Goal: Task Accomplishment & Management: Complete application form

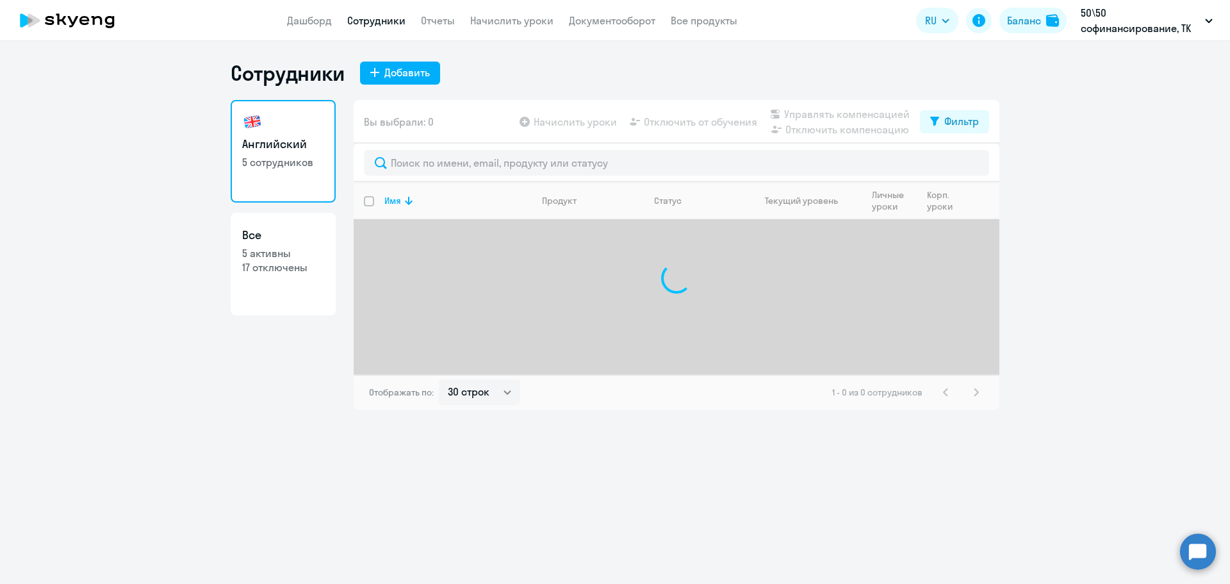
select select "30"
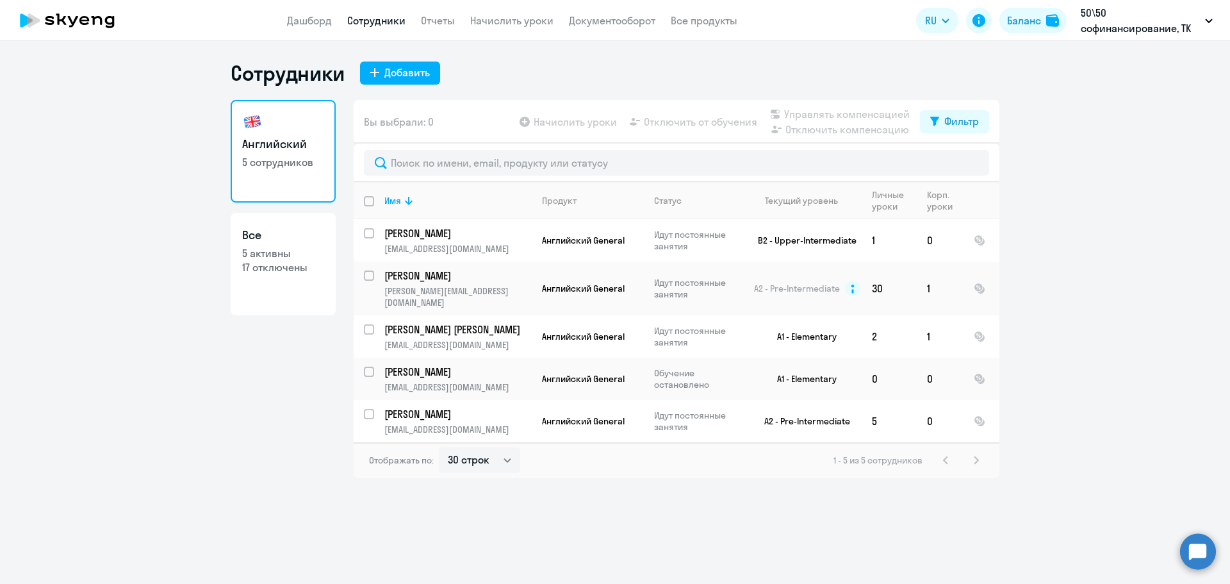
click at [275, 136] on h3 "Английский" at bounding box center [283, 144] width 82 height 17
click at [271, 229] on h3 "Все" at bounding box center [283, 235] width 82 height 17
select select "30"
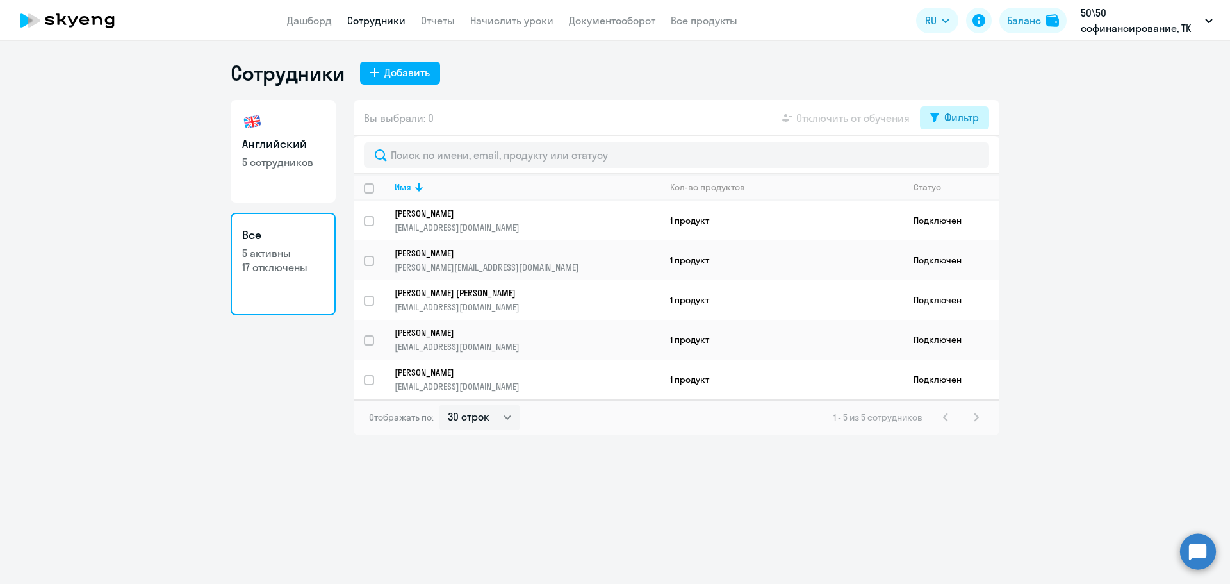
click at [946, 113] on div "Фильтр" at bounding box center [961, 117] width 35 height 15
click at [962, 160] on span at bounding box center [968, 159] width 22 height 13
click at [957, 160] on input "checkbox" at bounding box center [956, 159] width 1 height 1
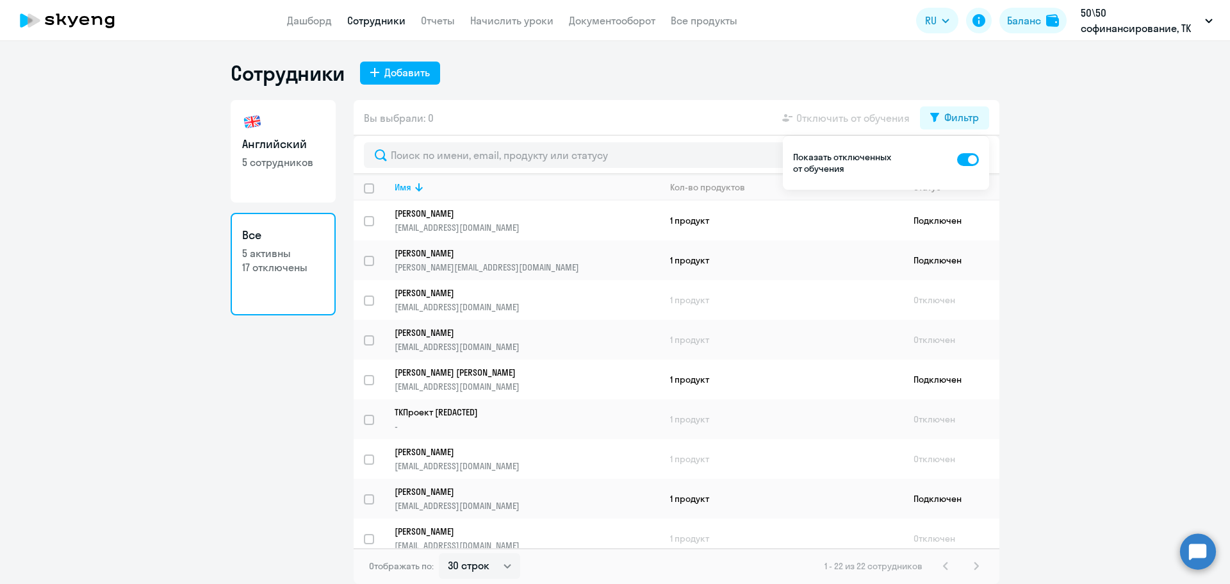
click at [962, 160] on span at bounding box center [968, 159] width 22 height 13
click at [957, 160] on input "checkbox" at bounding box center [956, 159] width 1 height 1
checkbox input "false"
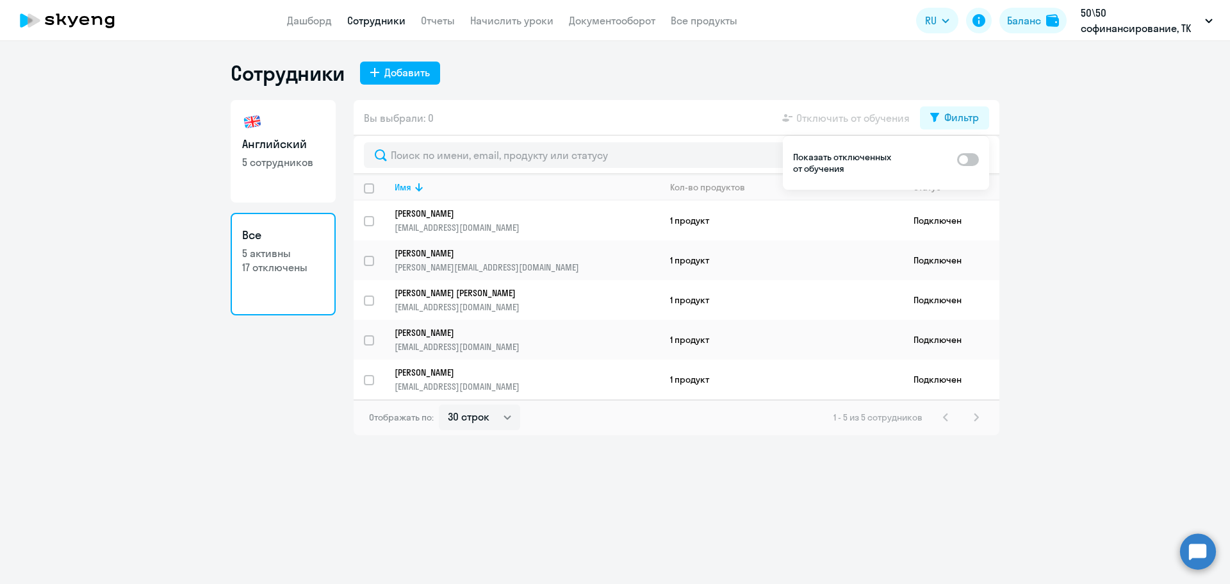
click at [1124, 179] on ng-component "Сотрудники Добавить Английский 5 сотрудников Все 5 активны 17 отключены Вы выбр…" at bounding box center [615, 247] width 1230 height 375
click at [1088, 502] on div "Сотрудники Добавить Английский 5 сотрудников Все 5 активны 17 отключены Вы выбр…" at bounding box center [615, 312] width 1230 height 543
click at [762, 493] on div "Сотрудники Добавить Английский 5 сотрудников Все 5 активны 17 отключены Вы выбр…" at bounding box center [615, 312] width 1230 height 543
click at [334, 148] on link "Английский 5 сотрудников" at bounding box center [283, 151] width 105 height 102
select select "30"
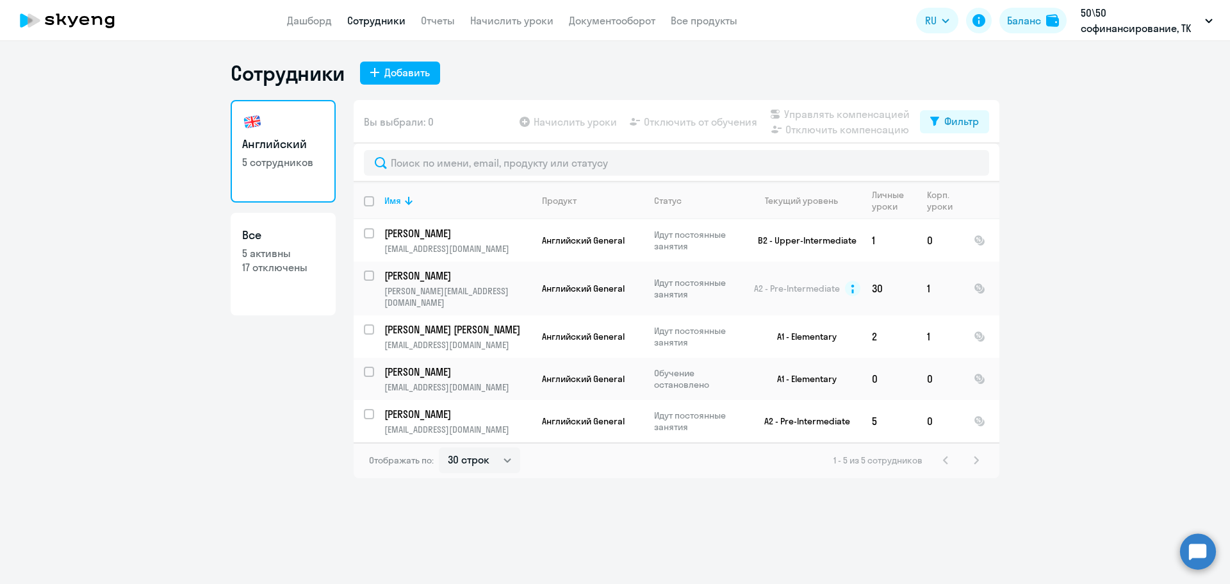
click at [397, 56] on div "Сотрудники Добавить Английский 5 сотрудников Все 5 активны 17 отключены Вы выбр…" at bounding box center [615, 312] width 1230 height 543
click at [380, 81] on button "Добавить" at bounding box center [400, 72] width 80 height 23
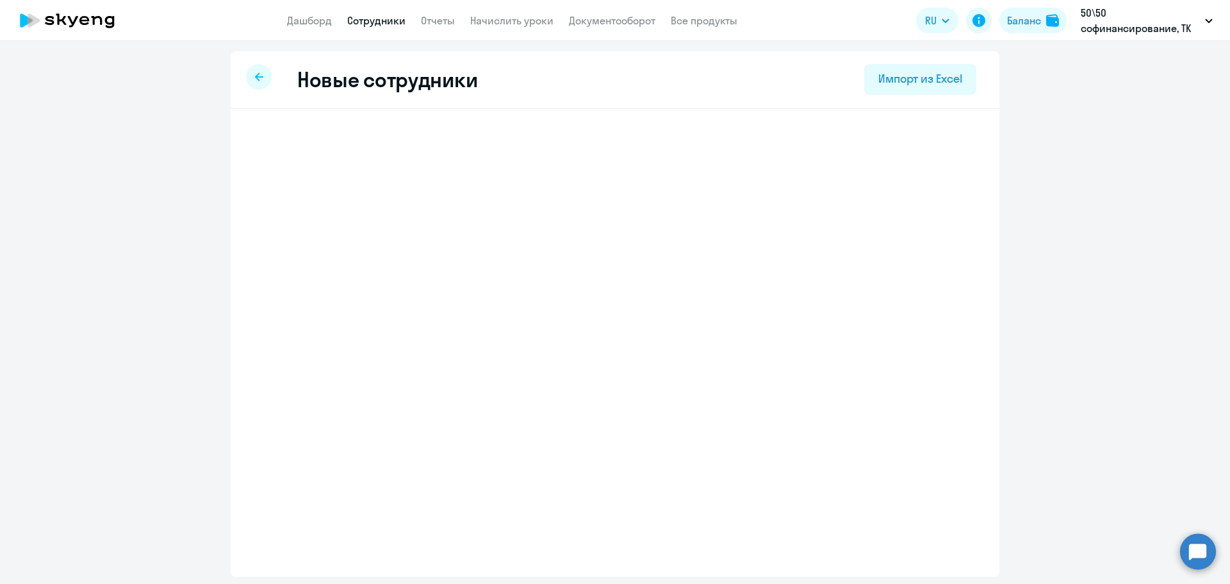
select select "english_adult_not_native_speaker"
select select "3"
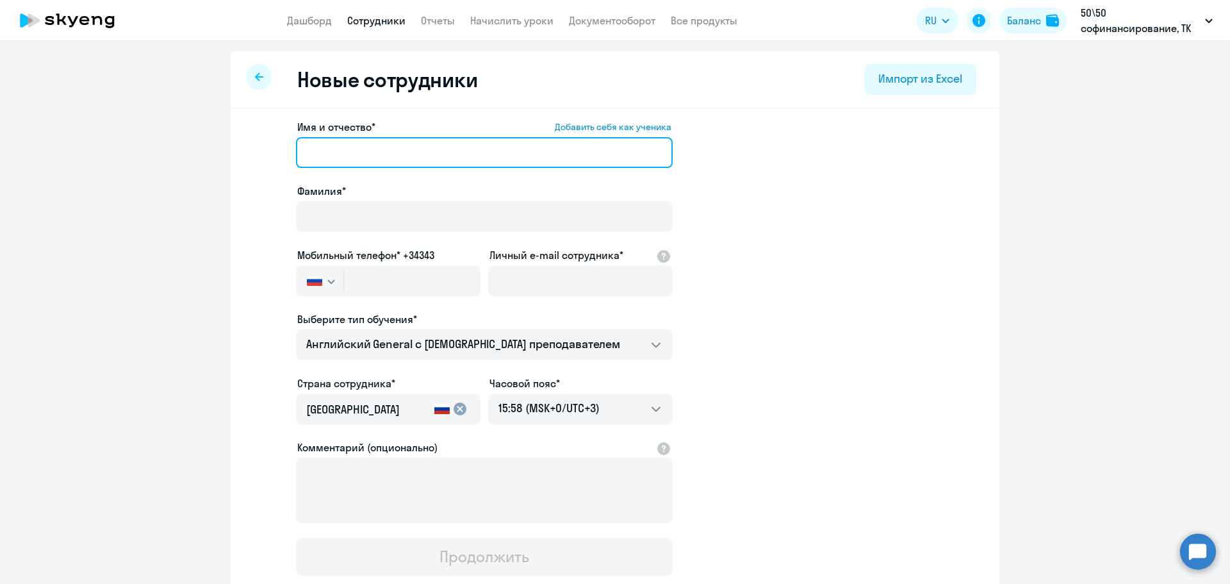
click at [361, 164] on input "Имя и отчество* Добавить себя как ученика" at bounding box center [484, 152] width 377 height 31
drag, startPoint x: 410, startPoint y: 157, endPoint x: 136, endPoint y: 157, distance: 273.5
click at [136, 157] on ng-component "Новые сотрудники Импорт из Excel Имя и отчество* Добавить себя как ученика [PER…" at bounding box center [615, 361] width 1230 height 621
type input "[PERSON_NAME]"
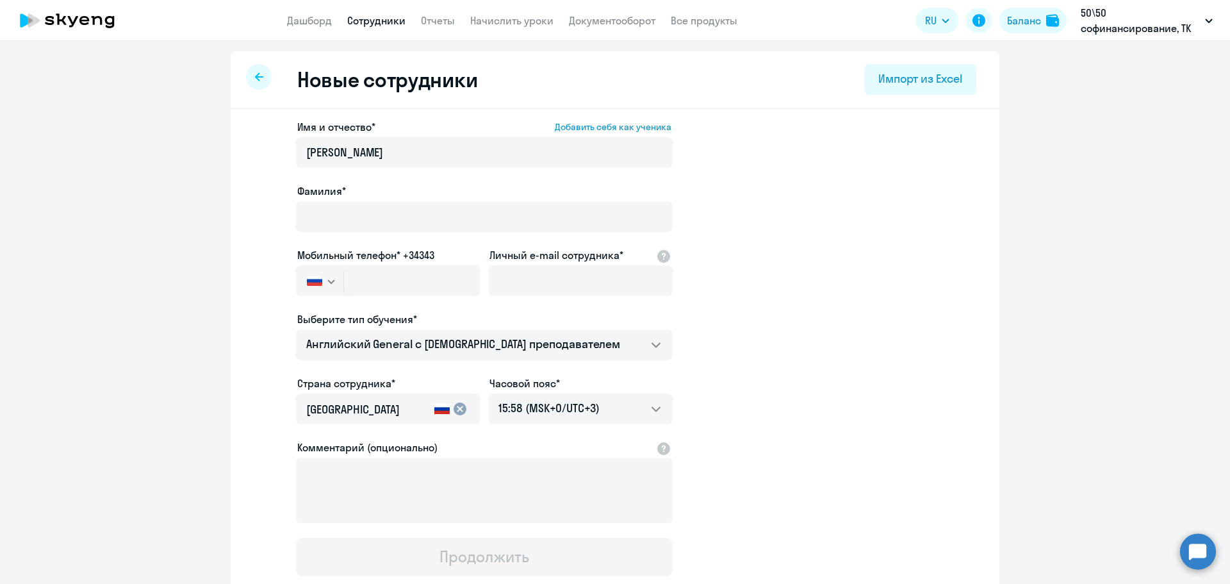
click at [288, 205] on app-new-student-form "Имя и отчество* Добавить себя как ученика [PERSON_NAME]* Мобильный телефон* +34…" at bounding box center [615, 347] width 728 height 457
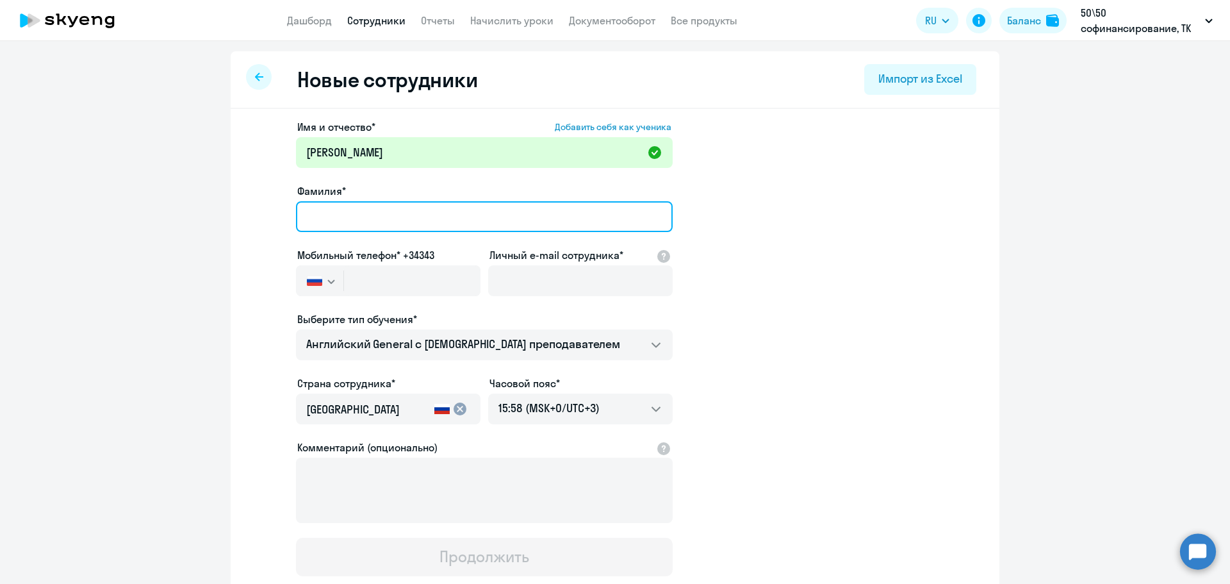
click at [335, 227] on input "Фамилия*" at bounding box center [484, 216] width 377 height 31
type input "[PERSON_NAME]"
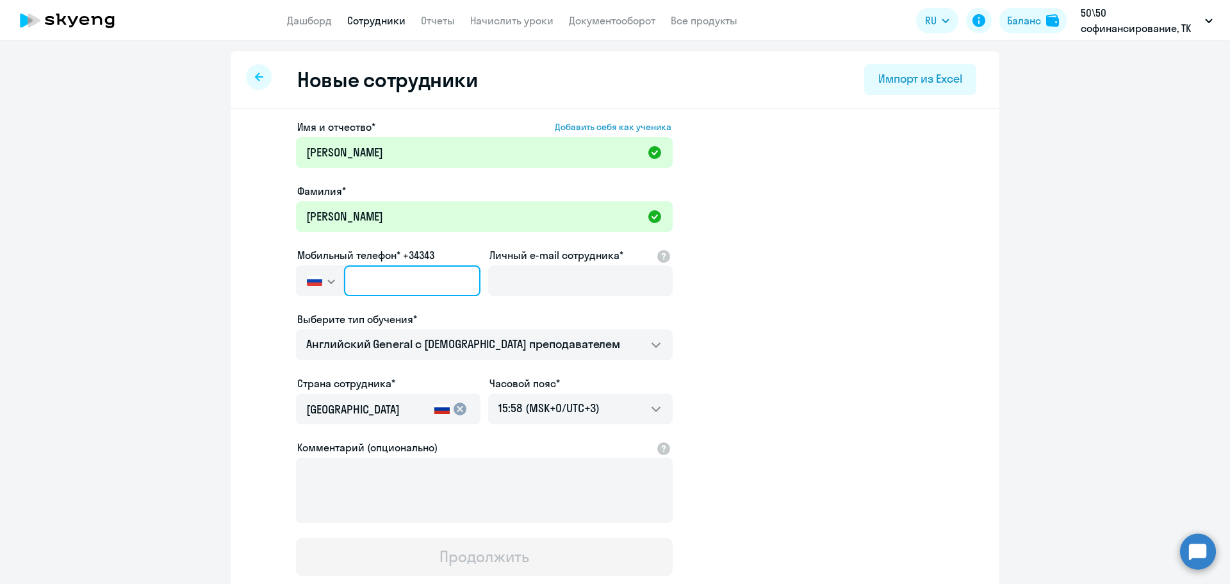
click at [363, 268] on input "text" at bounding box center [412, 280] width 136 height 31
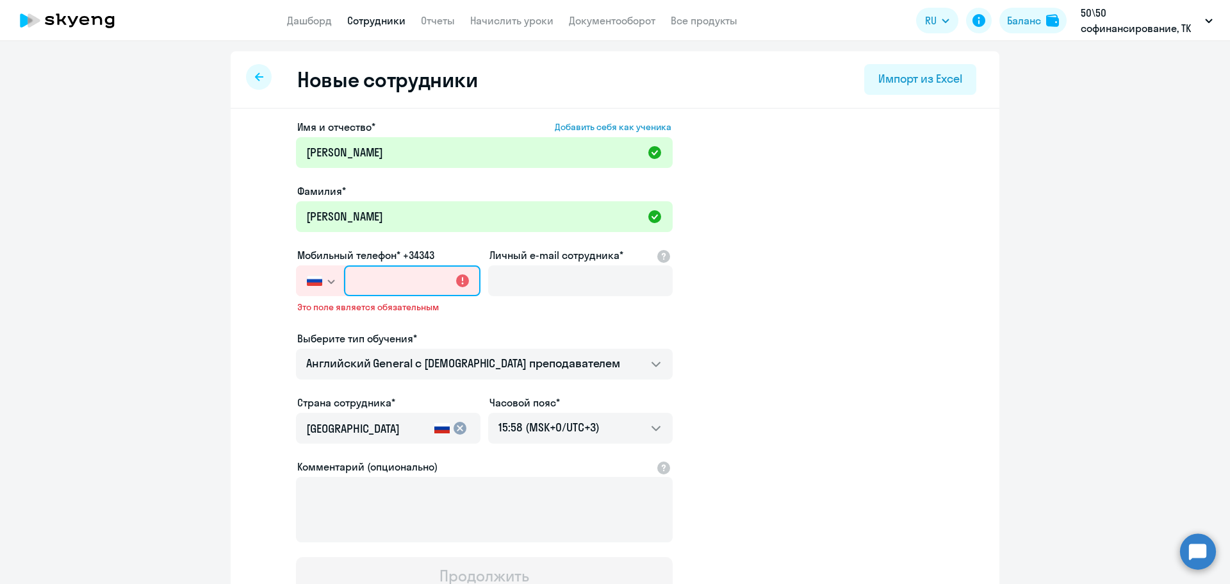
click at [395, 283] on input "text" at bounding box center [412, 280] width 136 height 31
paste input "[PHONE_NUMBER]"
type input "[PHONE_NUMBER]"
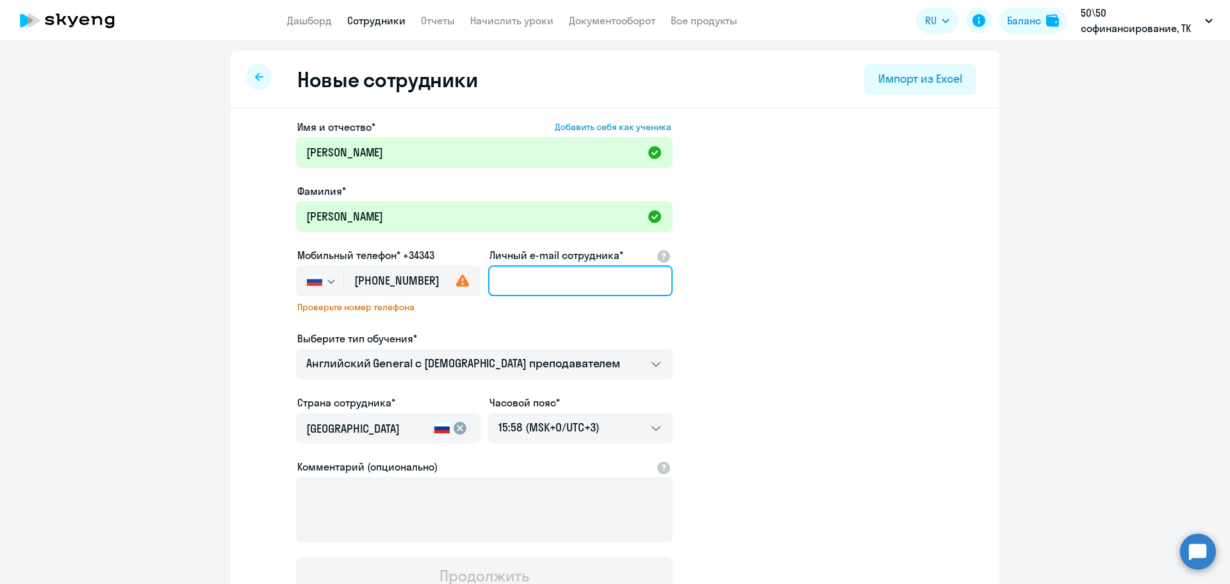
click at [607, 288] on input "Личный e-mail сотрудника*" at bounding box center [580, 280] width 184 height 31
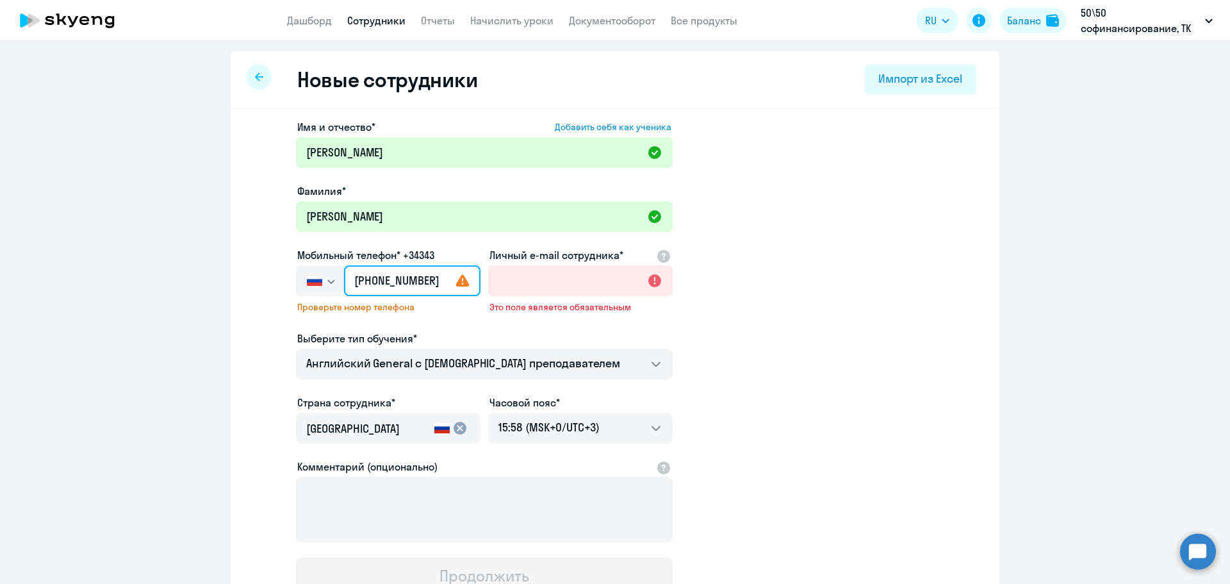
click at [353, 287] on input "[PHONE_NUMBER]" at bounding box center [412, 280] width 136 height 31
click at [361, 280] on input "[PHONE_NUMBER]" at bounding box center [412, 280] width 136 height 31
click at [848, 306] on app-new-student-form "Имя и отчество* Добавить себя как ученика [PERSON_NAME]* [PERSON_NAME] Мобильны…" at bounding box center [615, 357] width 728 height 476
click at [458, 280] on icon at bounding box center [462, 280] width 15 height 15
click at [557, 281] on input "Личный e-mail сотрудника*" at bounding box center [580, 280] width 184 height 31
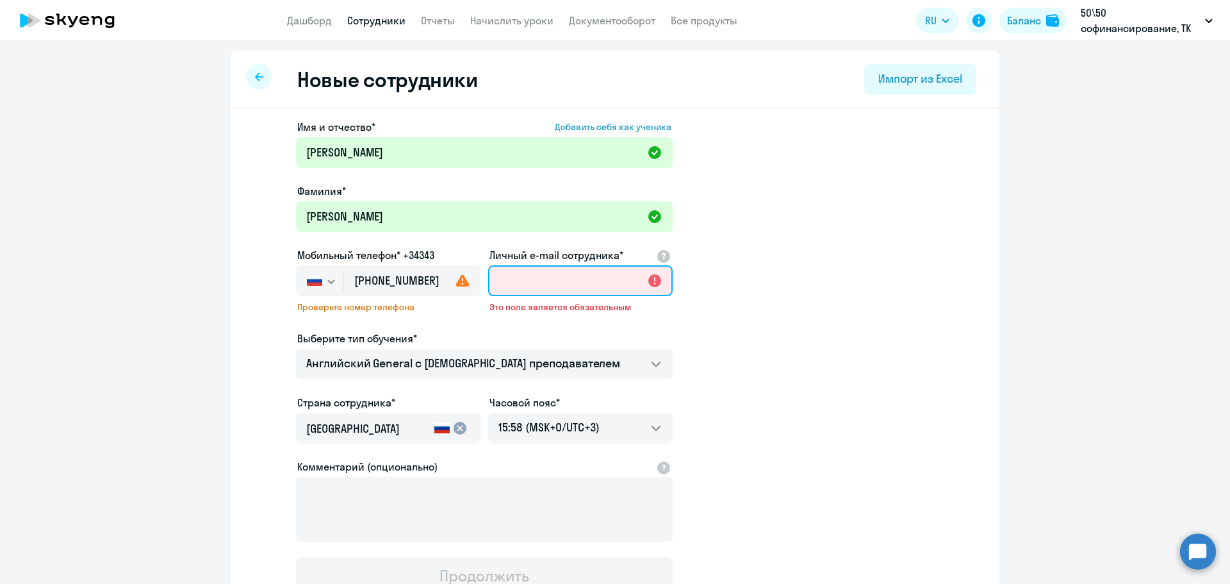
click at [576, 283] on input "Личный e-mail сотрудника*" at bounding box center [580, 280] width 184 height 31
paste input "[PERSON_NAME][EMAIL_ADDRESS][DOMAIN_NAME]"
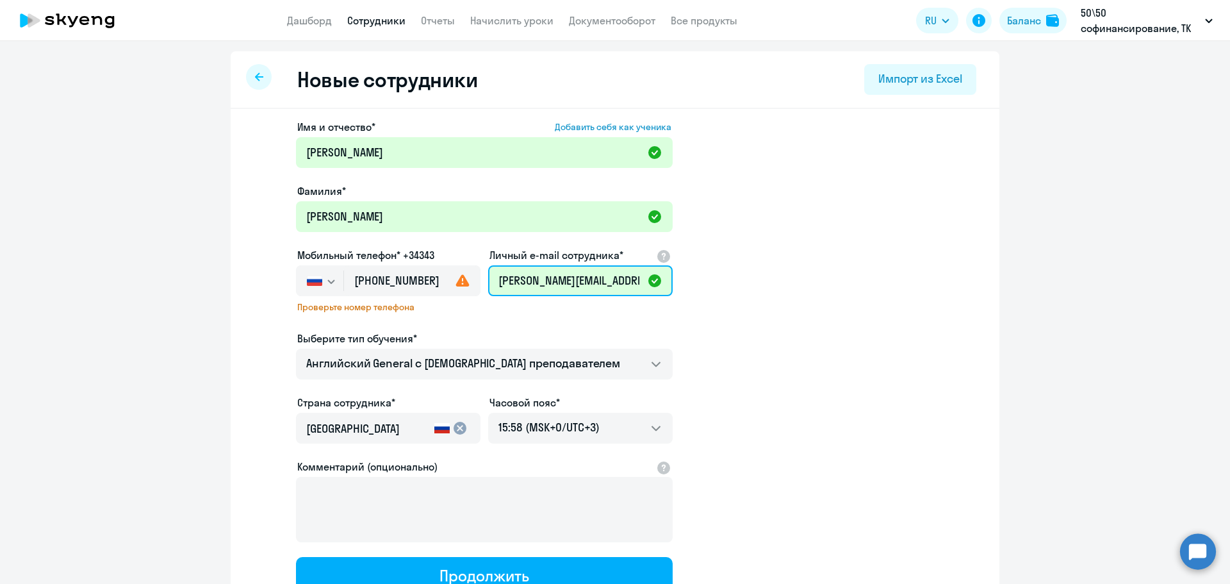
type input "[PERSON_NAME][EMAIL_ADDRESS][DOMAIN_NAME]"
click at [928, 365] on app-new-student-form "Имя и отчество* Добавить себя как ученика [PERSON_NAME]* [PERSON_NAME] Мобильны…" at bounding box center [615, 357] width 728 height 476
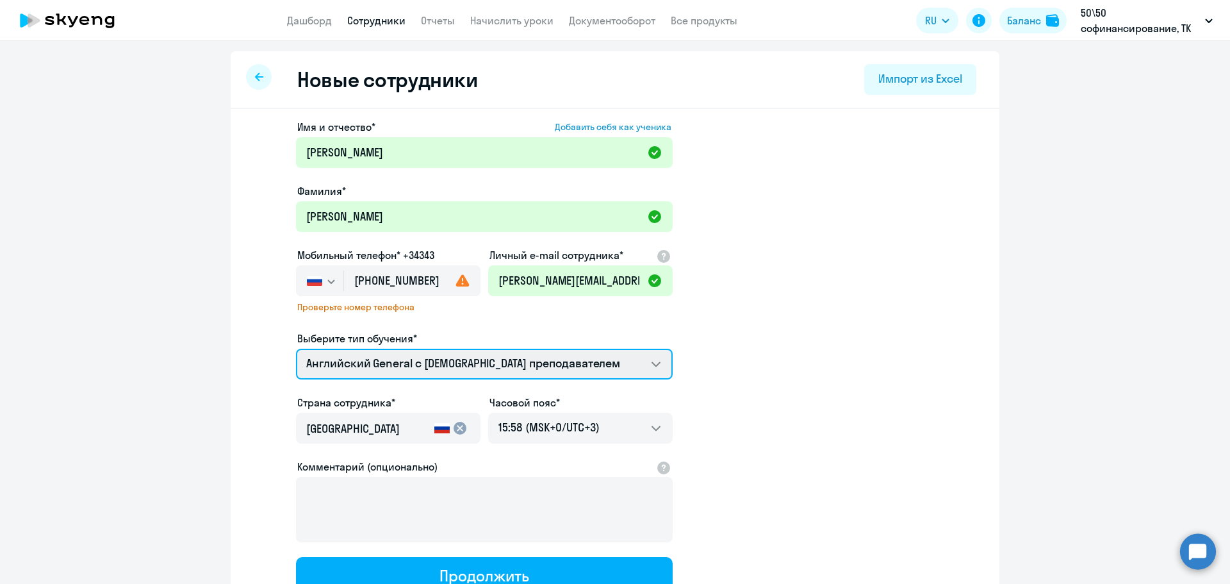
click at [466, 356] on select "Премиум [DEMOGRAPHIC_DATA] с русскоговорящим преподавателем Английский General …" at bounding box center [484, 363] width 377 height 31
click at [818, 406] on app-new-student-form "Имя и отчество* Добавить себя как ученика [PERSON_NAME]* [PERSON_NAME] Мобильны…" at bounding box center [615, 357] width 728 height 476
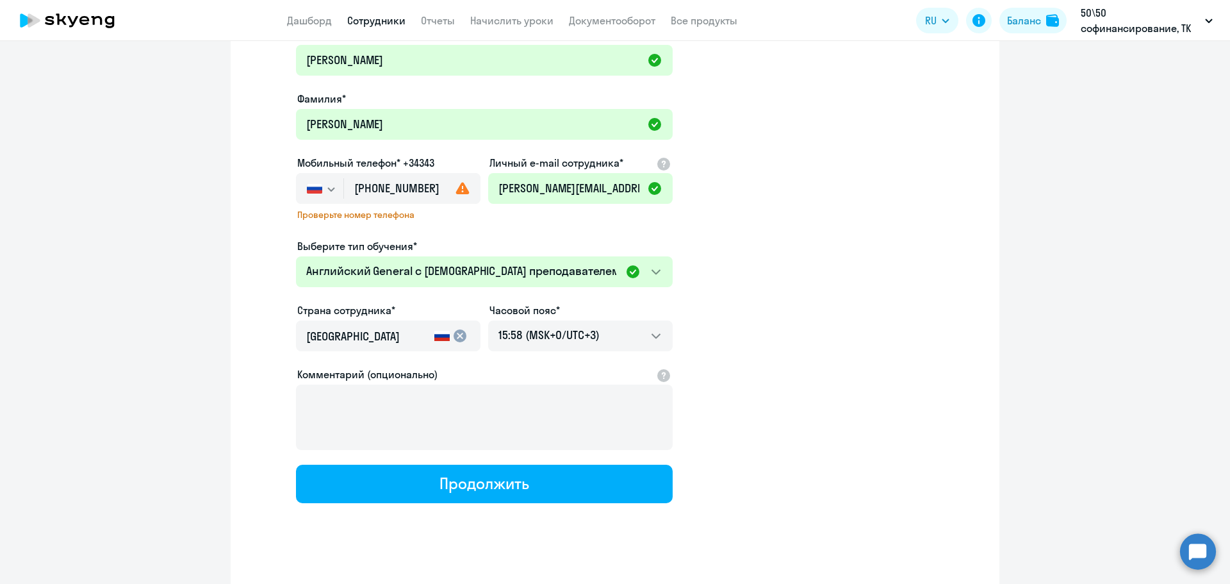
scroll to position [107, 0]
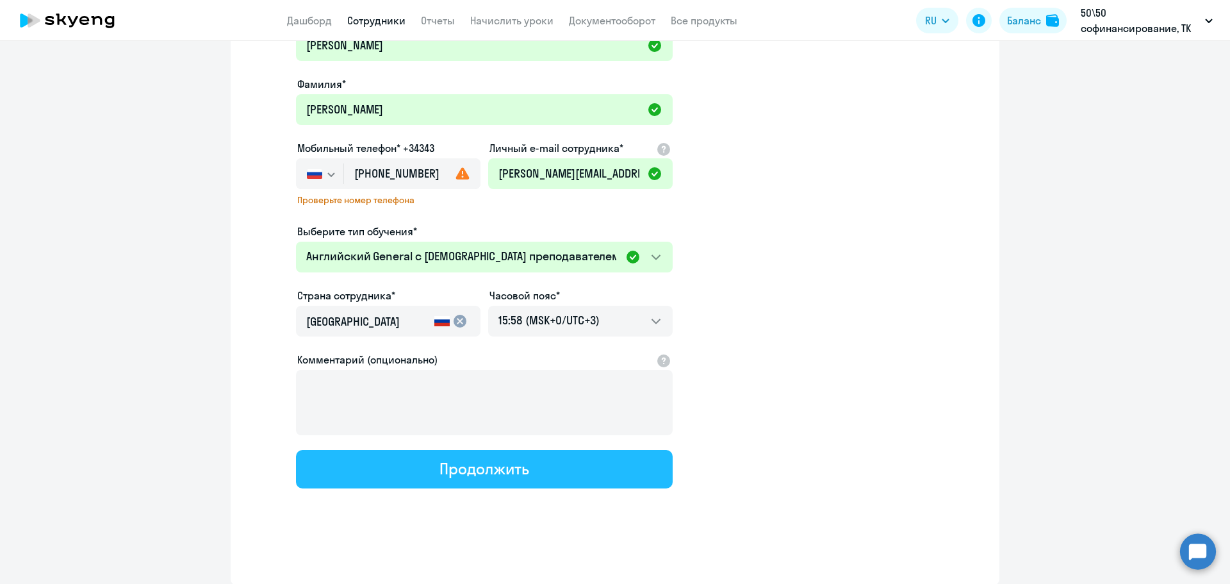
click at [494, 468] on div "Продолжить" at bounding box center [483, 468] width 89 height 20
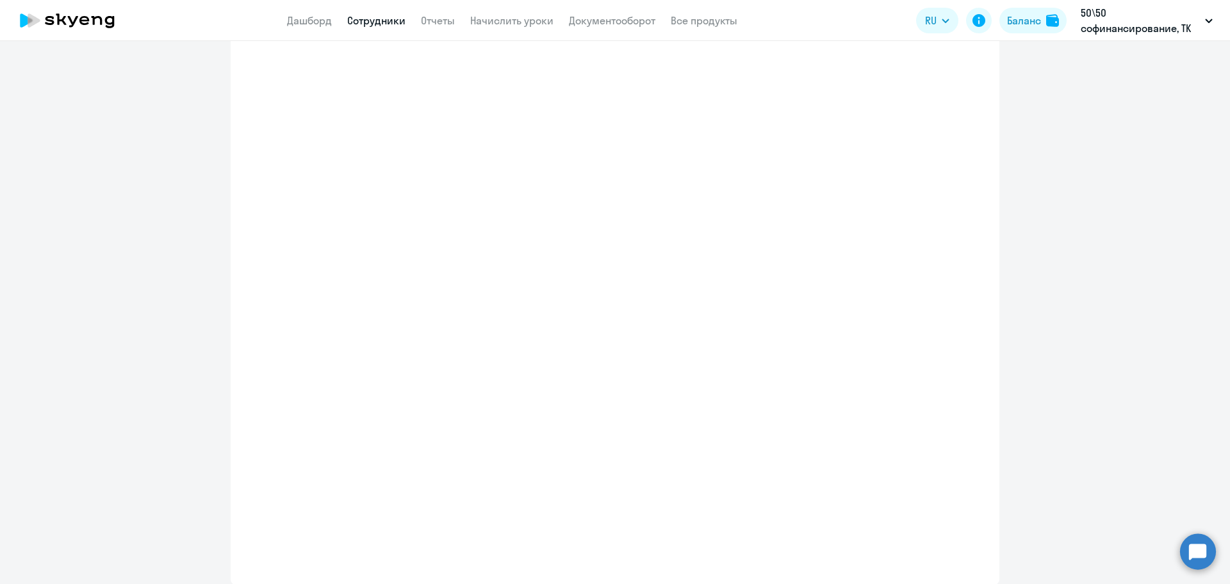
select select "english_adult_not_native_speaker"
select select "3"
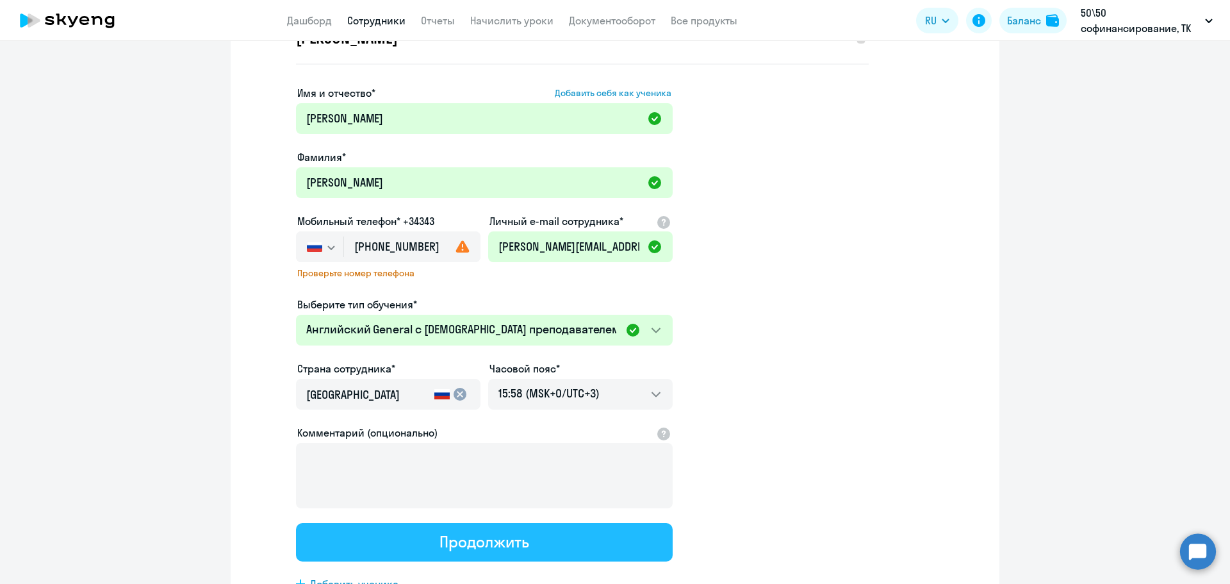
scroll to position [0, 0]
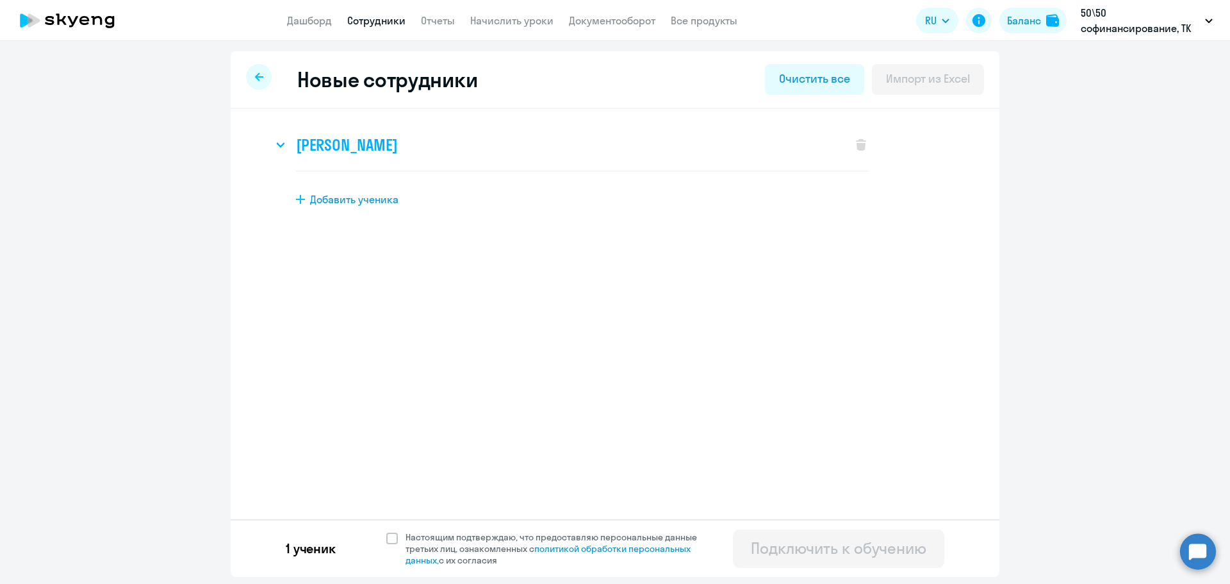
click at [446, 154] on div "[PERSON_NAME]" at bounding box center [556, 144] width 566 height 51
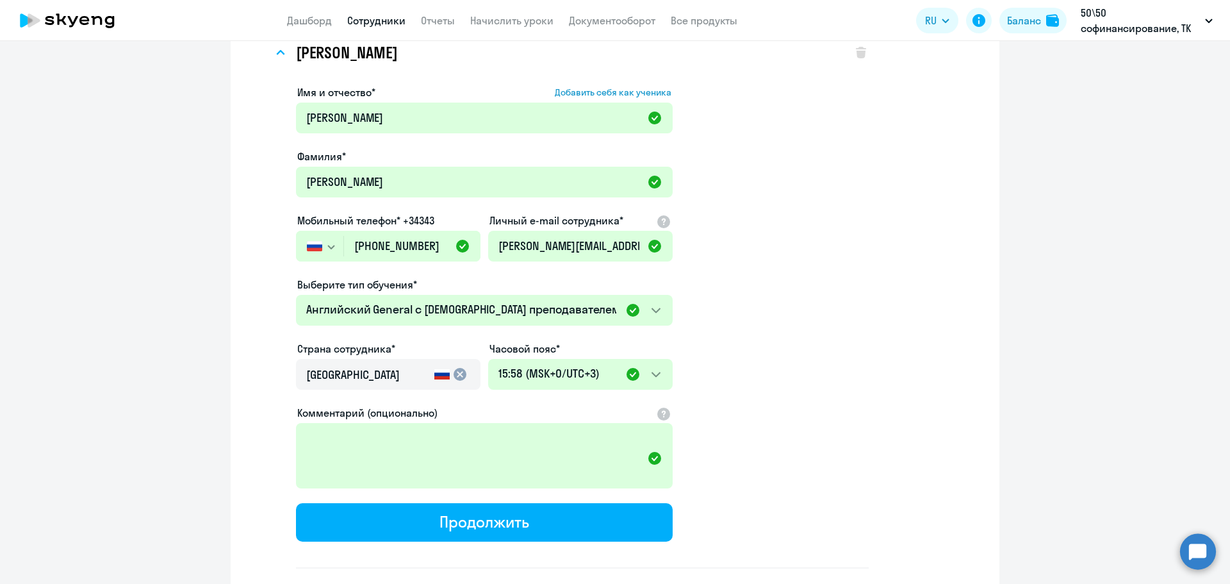
scroll to position [186, 0]
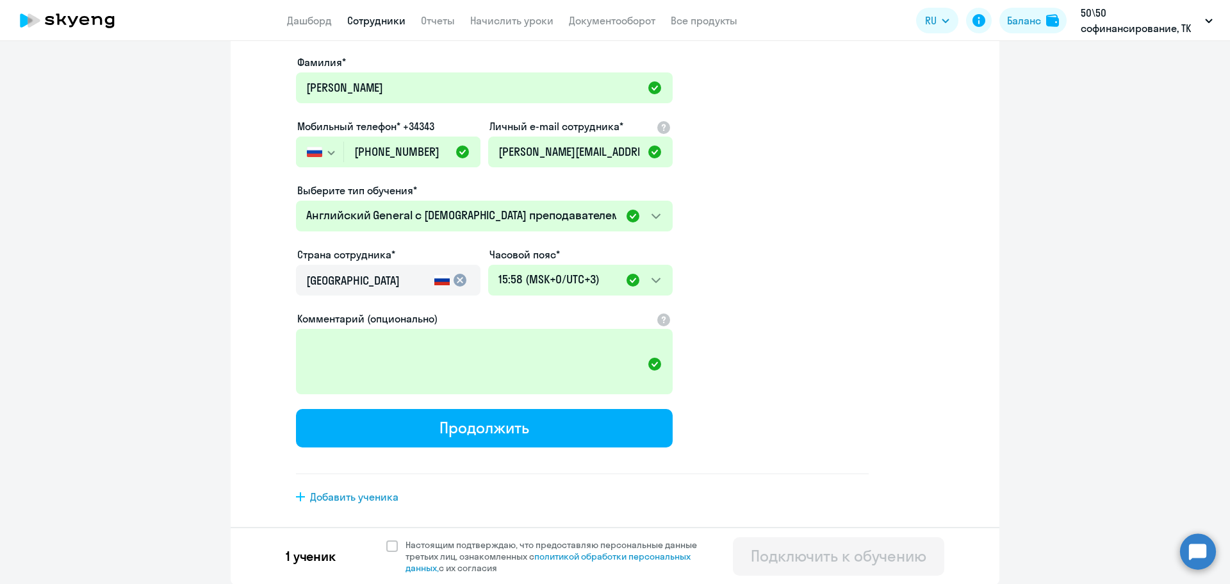
click at [379, 548] on div "1 ученик Настоящим подтверждаю, что предоставляю персональные данные третьих ли…" at bounding box center [615, 556] width 769 height 58
click at [391, 541] on span at bounding box center [392, 546] width 12 height 12
click at [386, 539] on input "Настоящим подтверждаю, что предоставляю персональные данные третьих лиц, ознако…" at bounding box center [386, 538] width 1 height 1
checkbox input "true"
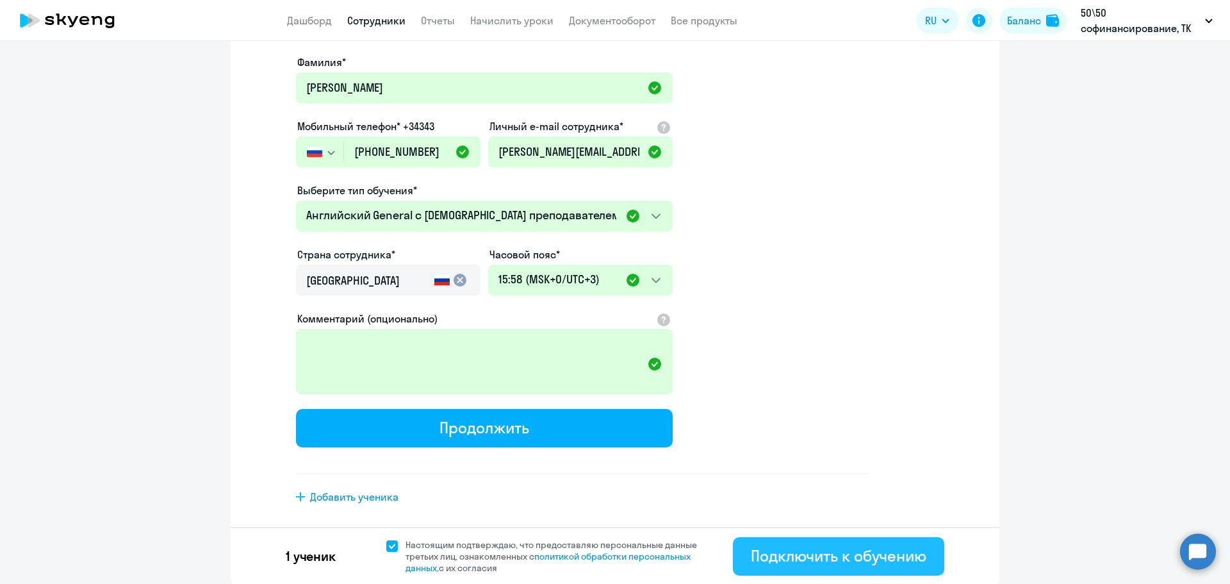
click at [840, 555] on div "Подключить к обучению" at bounding box center [839, 555] width 176 height 20
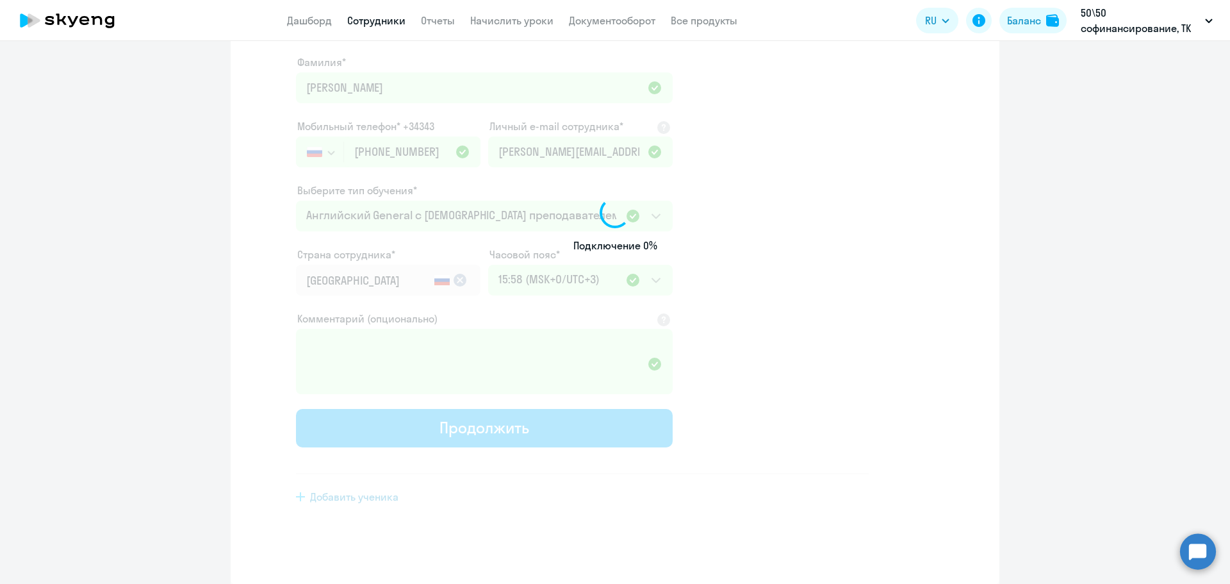
scroll to position [88, 0]
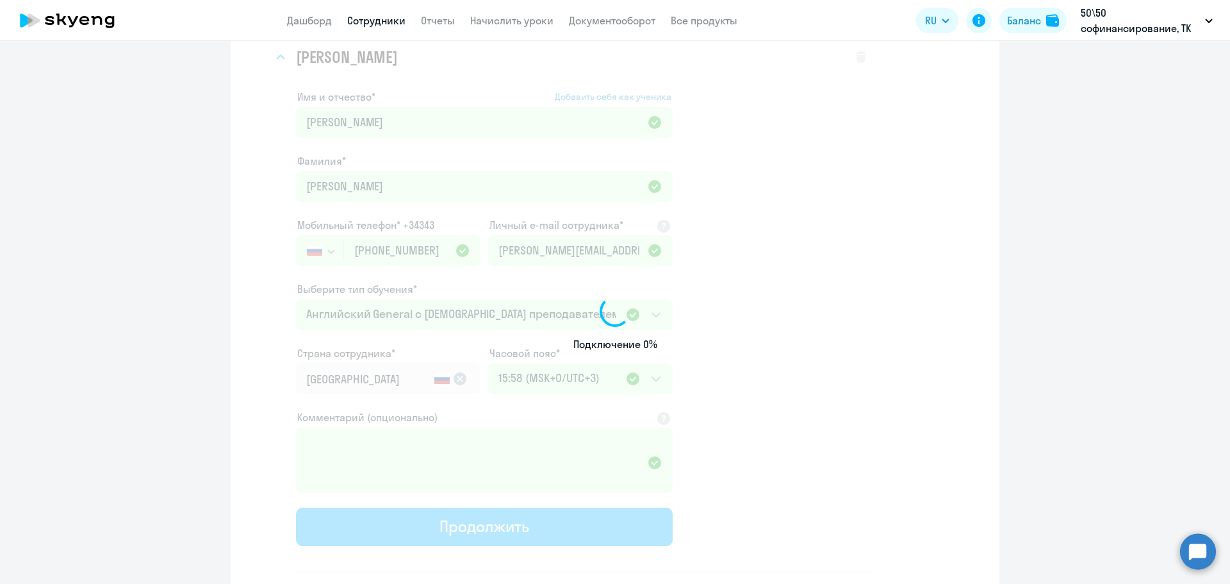
select select "english_adult_not_native_speaker"
select select "3"
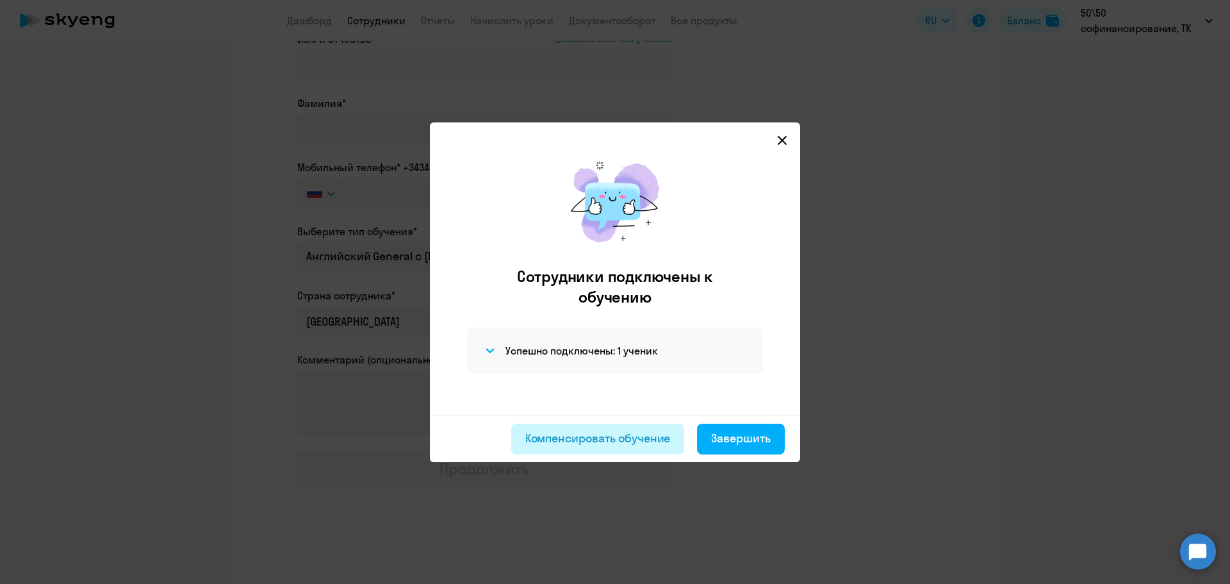
click at [630, 438] on div "Компенсировать обучение" at bounding box center [597, 438] width 145 height 17
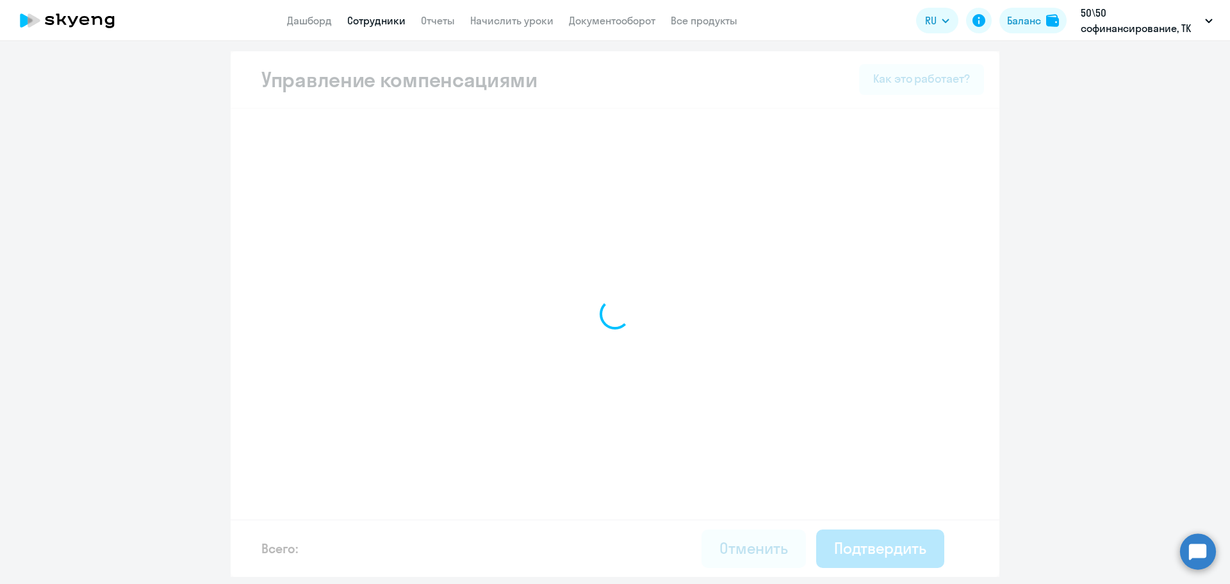
select select "MONTHLY"
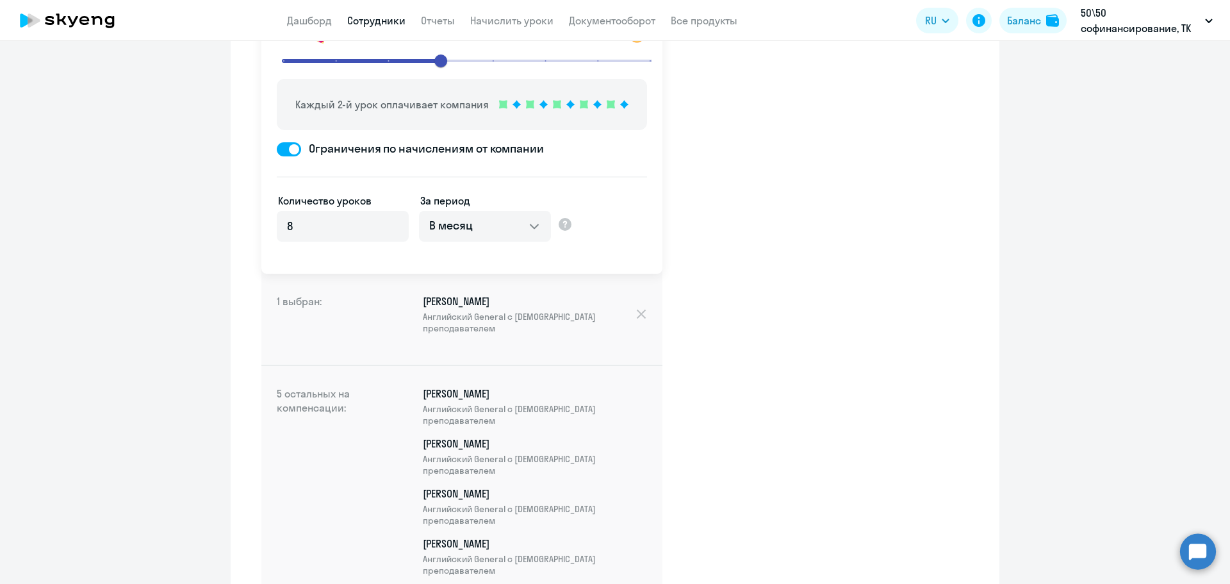
scroll to position [299, 0]
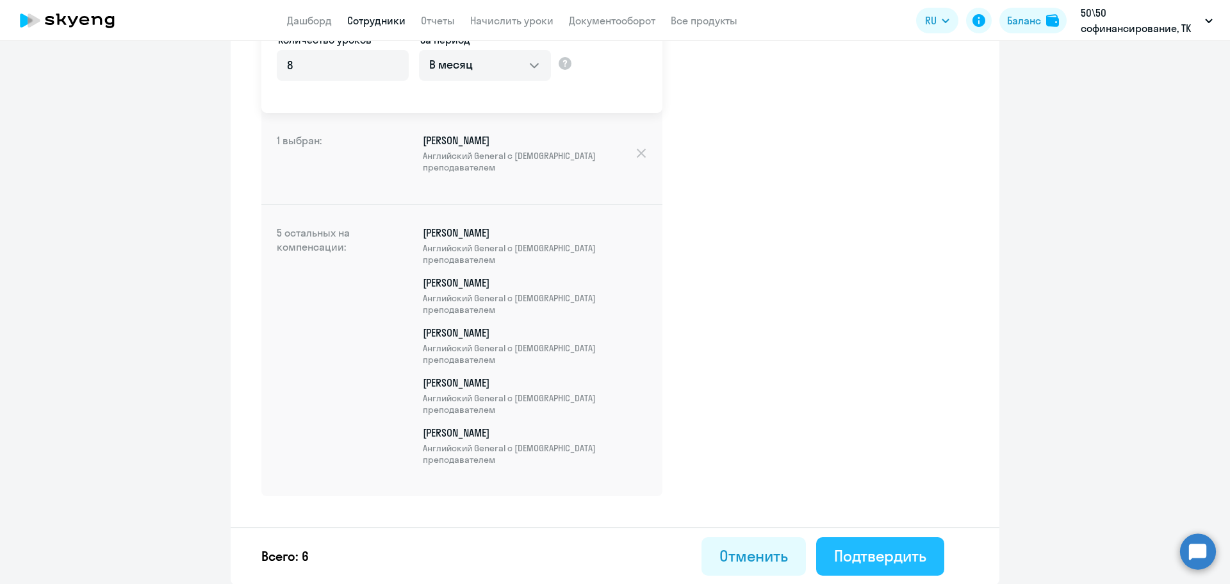
click at [852, 551] on div "Подтвердить" at bounding box center [880, 555] width 92 height 20
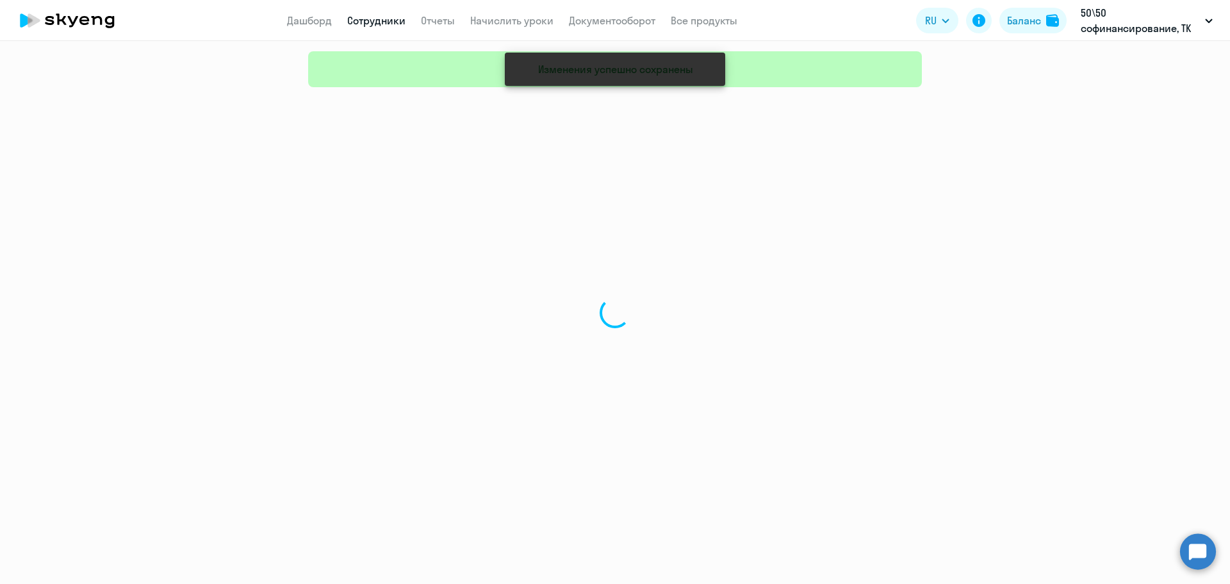
select select "30"
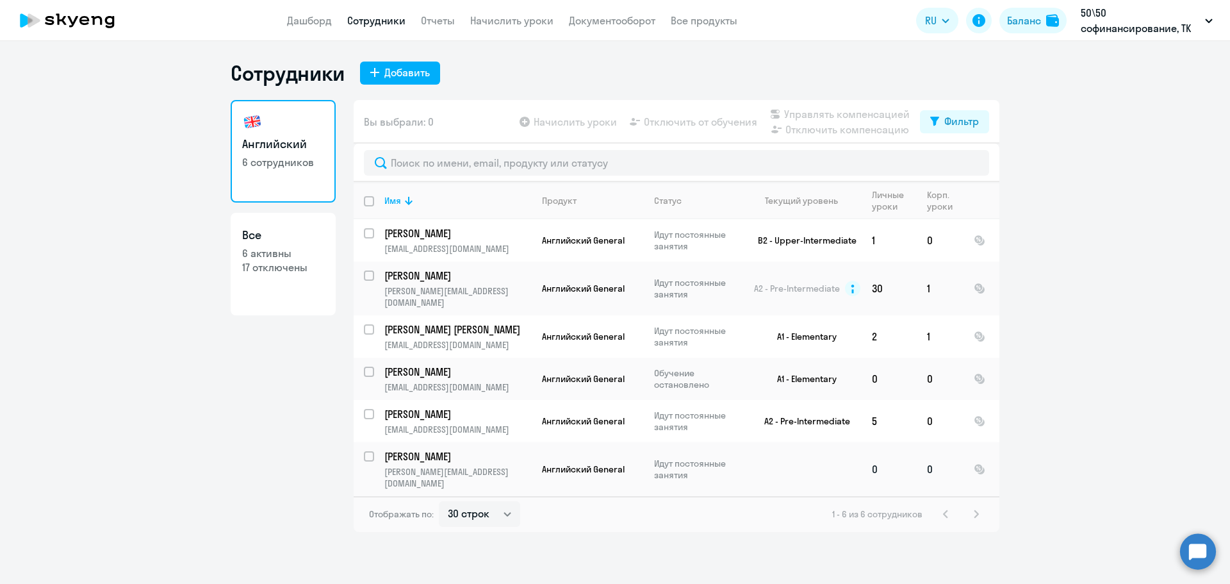
click at [400, 449] on p "[PERSON_NAME]" at bounding box center [456, 456] width 145 height 14
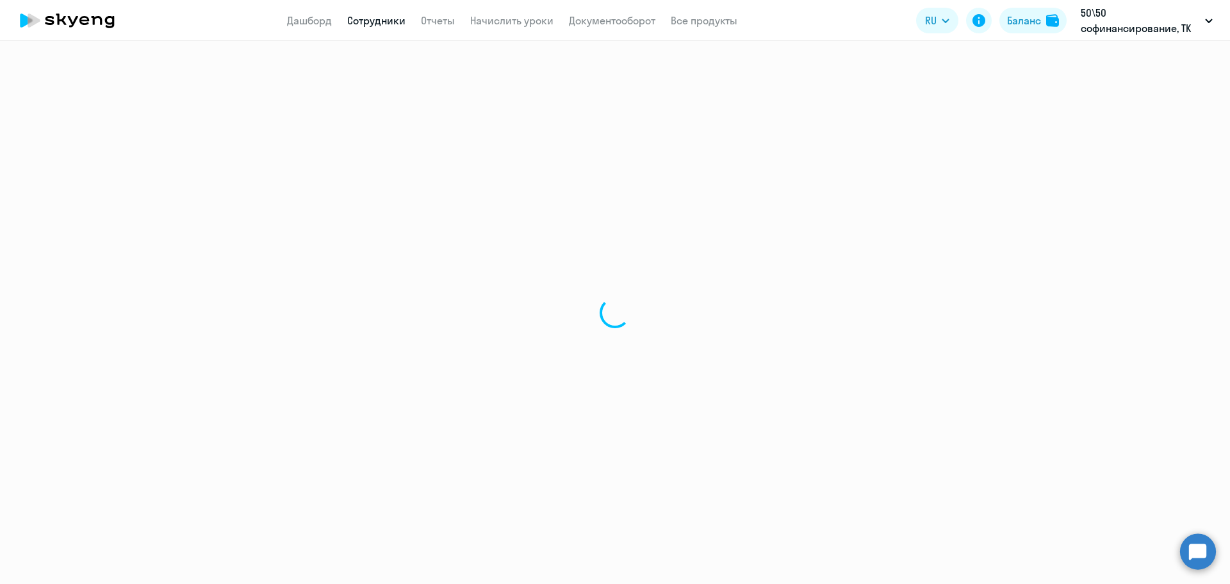
select select "english"
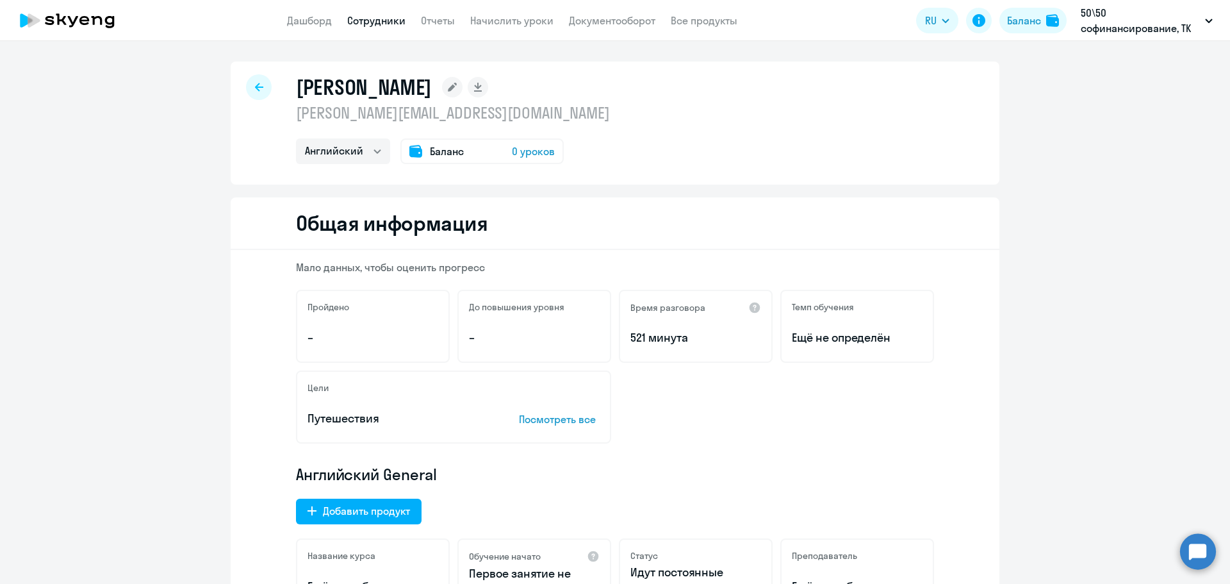
click at [442, 90] on rect at bounding box center [452, 87] width 20 height 20
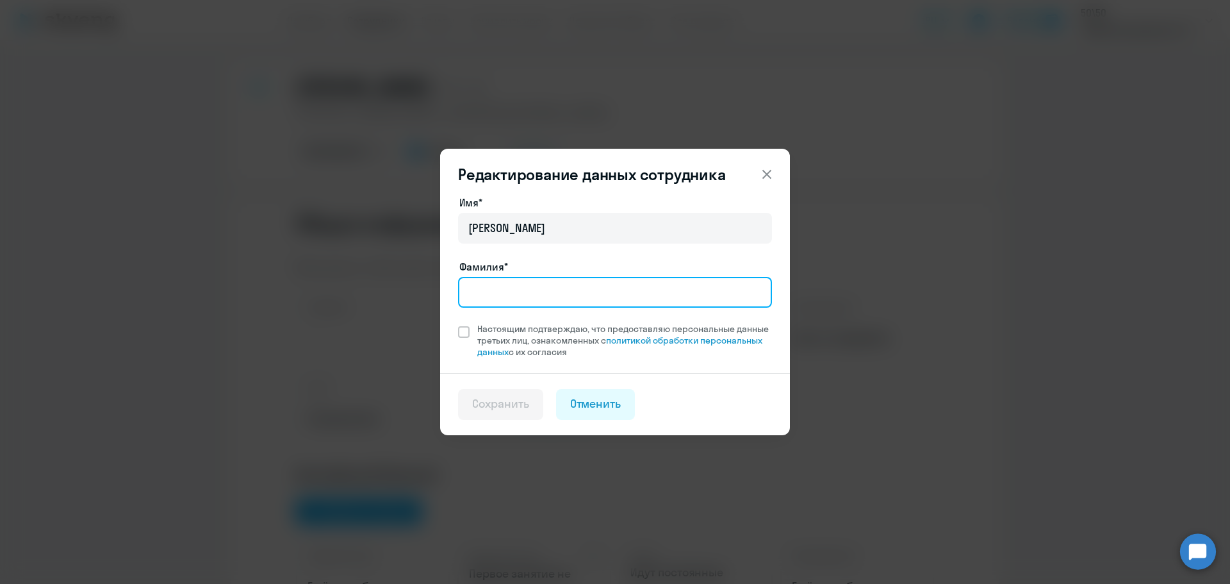
click at [536, 291] on input "Фамилия*" at bounding box center [615, 292] width 314 height 31
type input "[PERSON_NAME]"
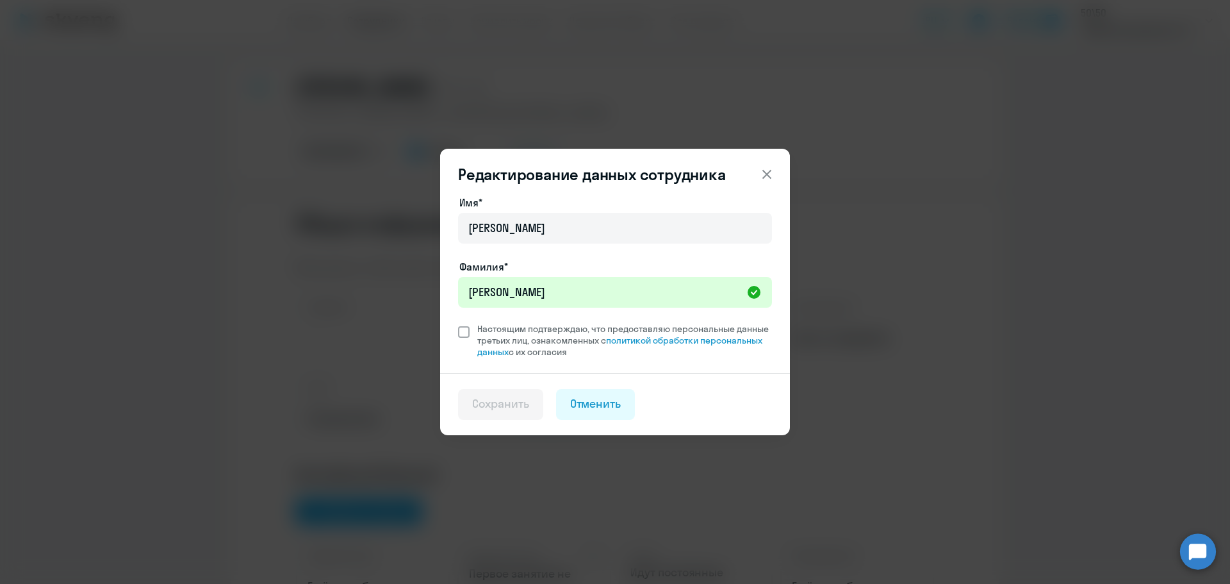
click at [464, 335] on span at bounding box center [464, 332] width 12 height 12
click at [458, 323] on input "Настоящим подтверждаю, что предоставляю персональные данные третьих лиц, ознако…" at bounding box center [457, 322] width 1 height 1
checkbox input "true"
click at [489, 412] on button "Сохранить" at bounding box center [500, 404] width 85 height 31
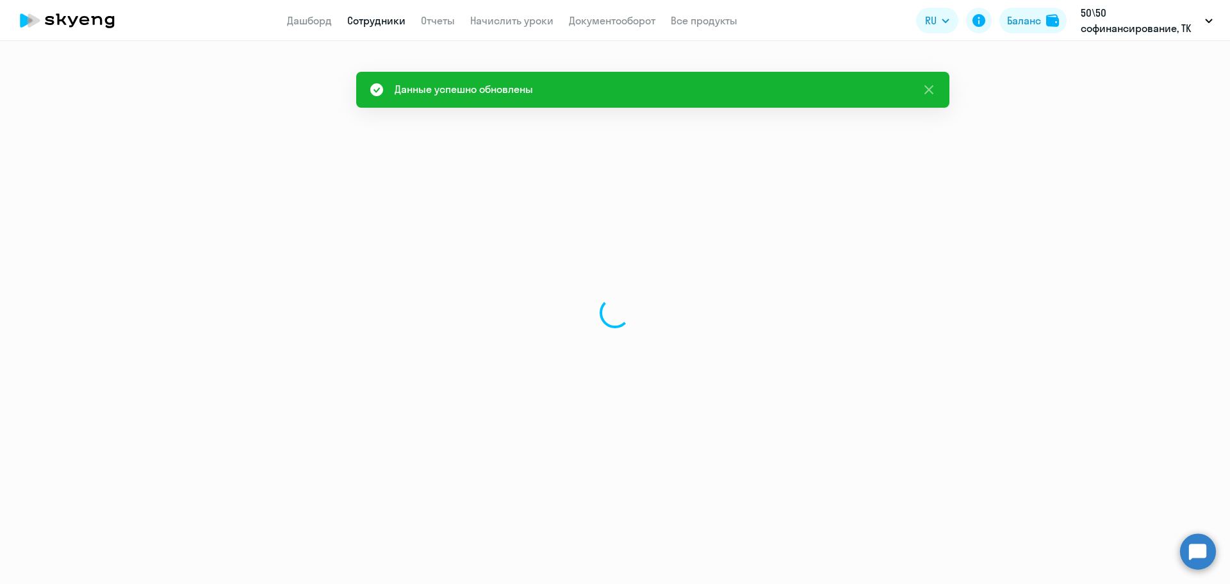
select select "english"
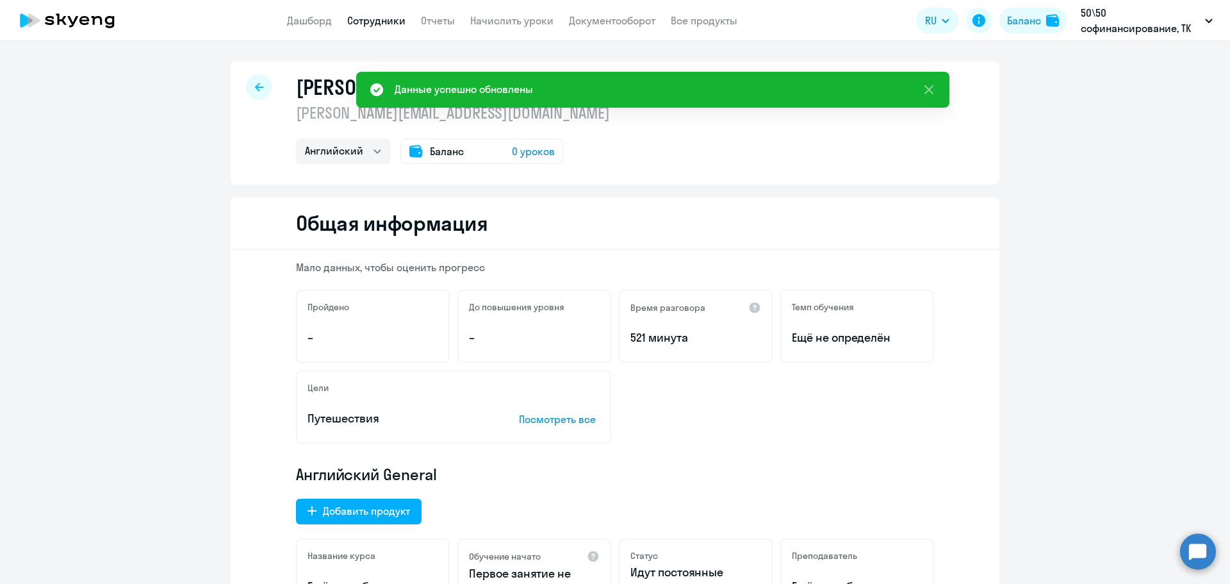
click at [240, 69] on div "[PERSON_NAME] [PERSON_NAME][EMAIL_ADDRESS][DOMAIN_NAME] Английский Баланс 0 уро…" at bounding box center [615, 122] width 769 height 123
click at [251, 95] on div at bounding box center [259, 87] width 26 height 26
select select "30"
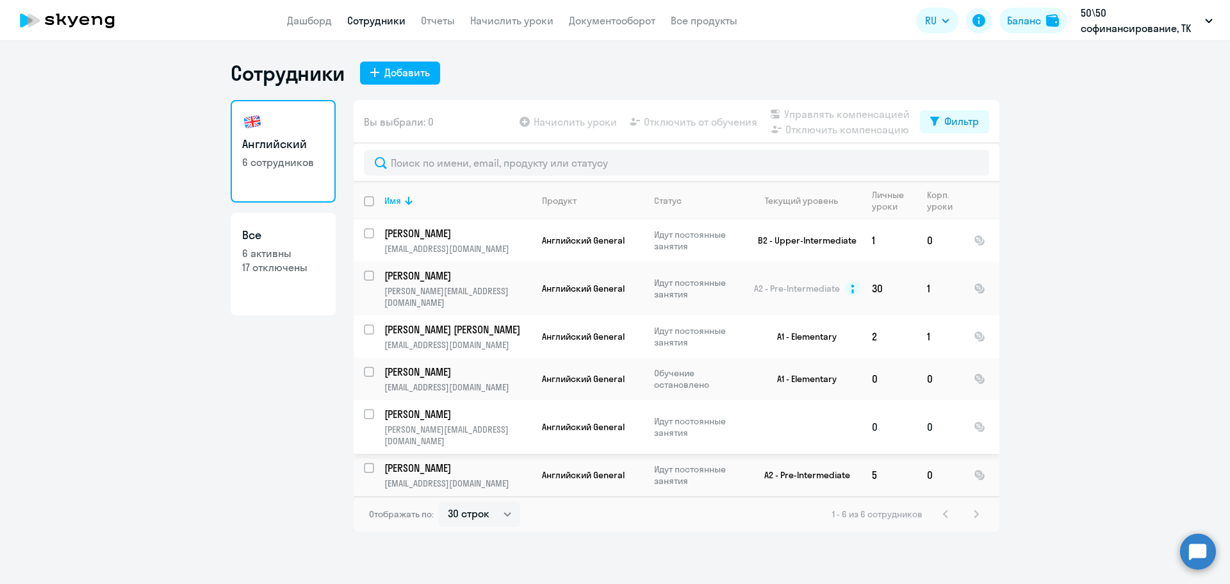
click at [518, 409] on p "[PERSON_NAME]" at bounding box center [456, 414] width 145 height 14
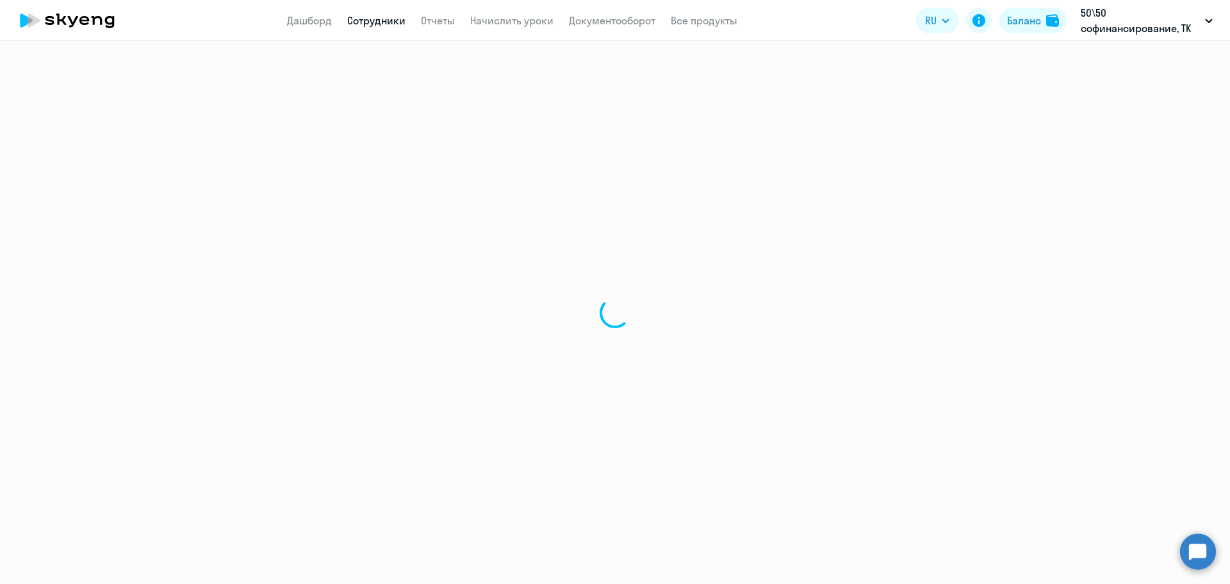
select select "english"
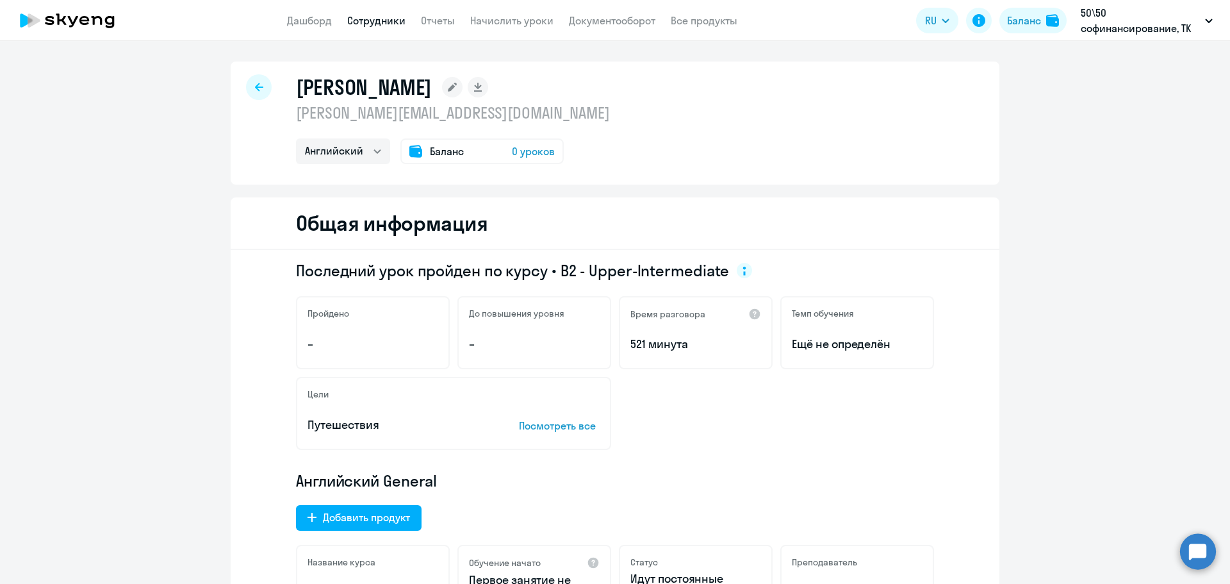
click at [256, 88] on icon at bounding box center [259, 87] width 8 height 9
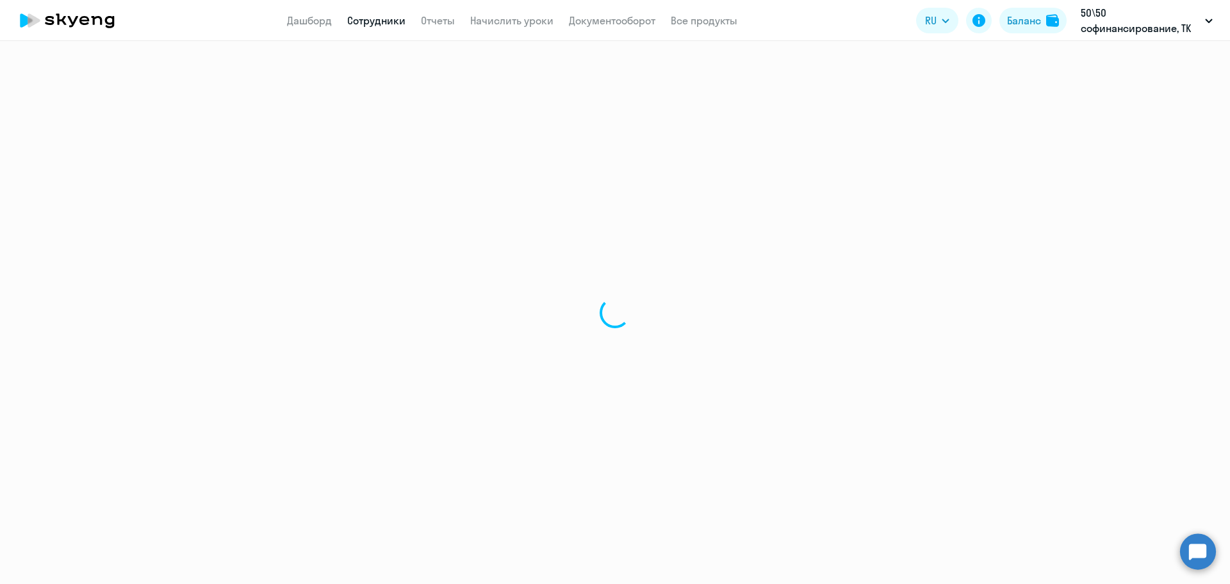
select select "30"
